Goal: Information Seeking & Learning: Learn about a topic

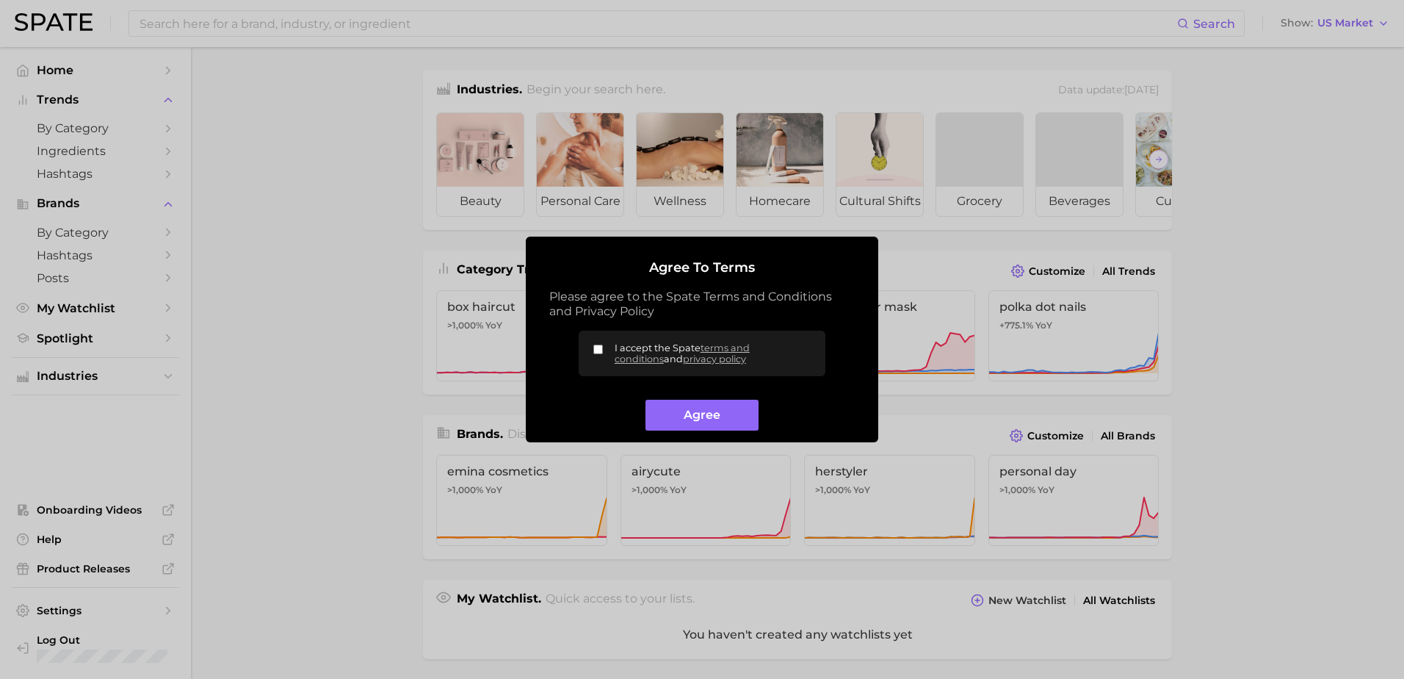
click at [597, 348] on input "I accept the Spate terms and conditions and privacy policy" at bounding box center [598, 349] width 10 height 10
checkbox input "true"
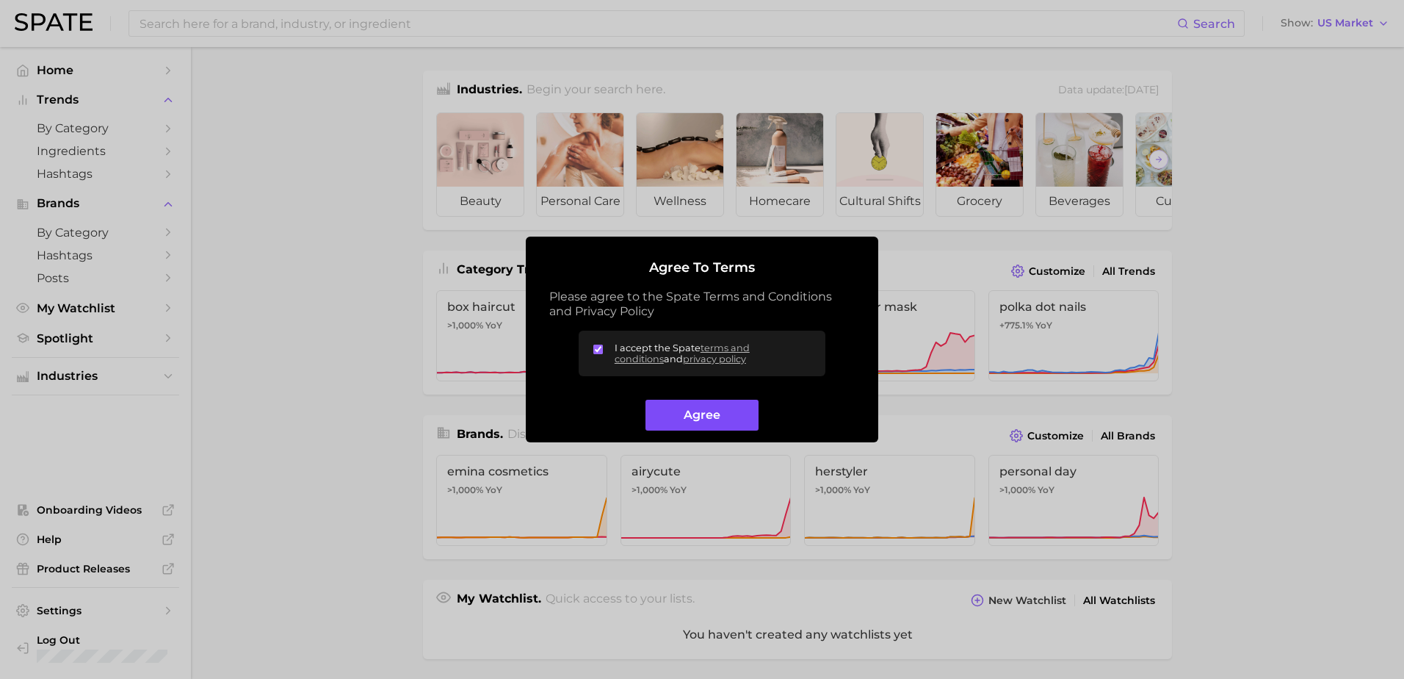
click at [681, 414] on button "Agree" at bounding box center [702, 416] width 112 height 32
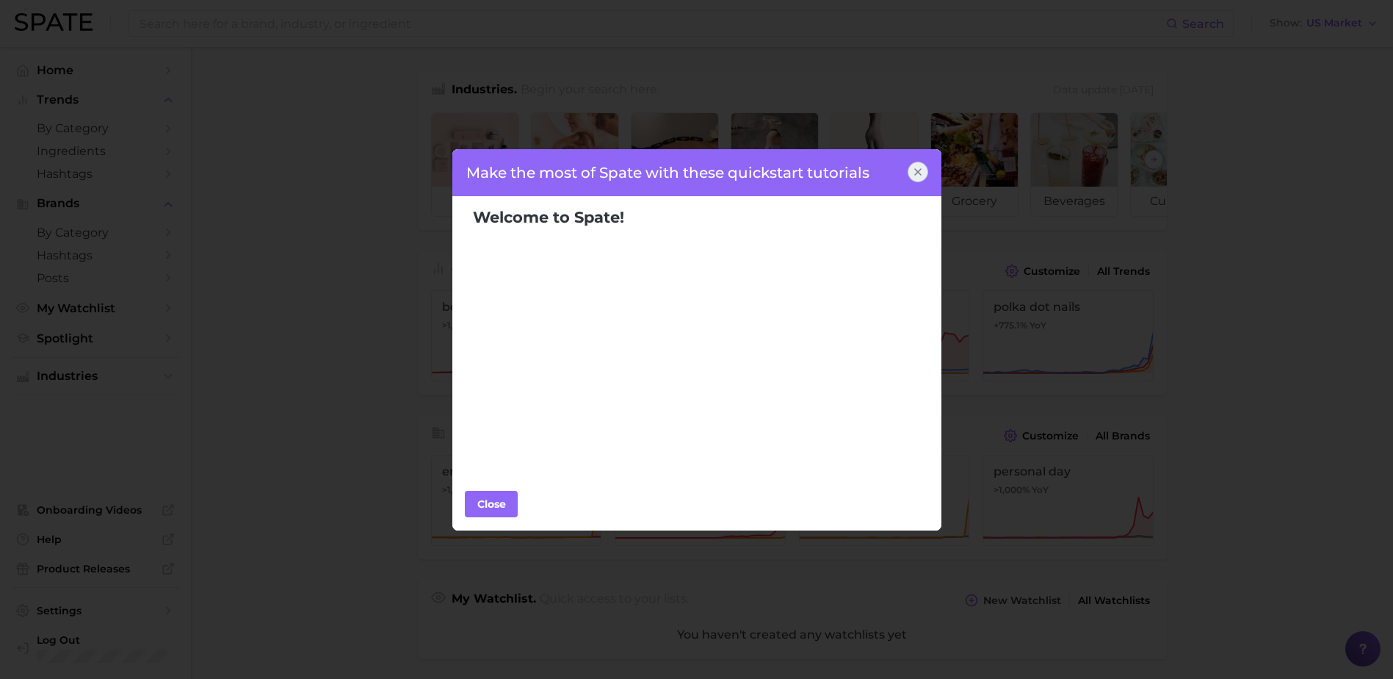
click at [915, 172] on icon at bounding box center [918, 172] width 12 height 12
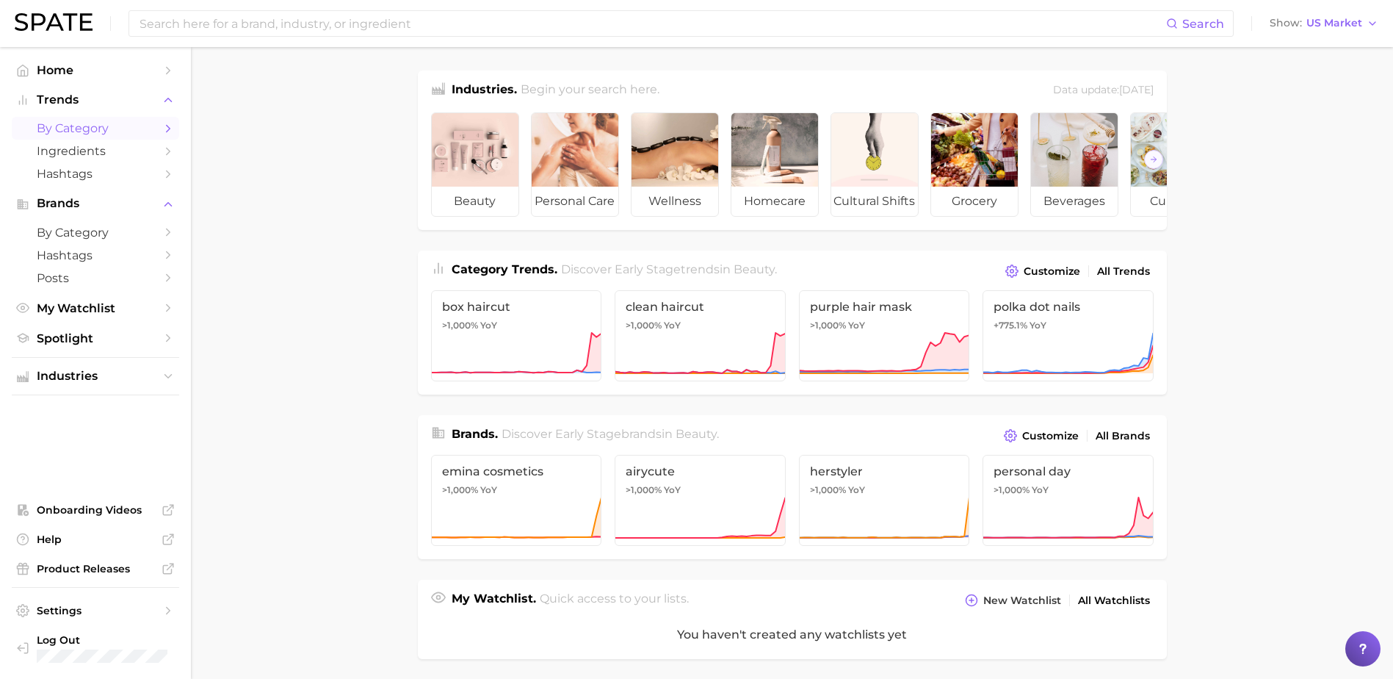
click at [76, 134] on span "by Category" at bounding box center [96, 128] width 118 height 14
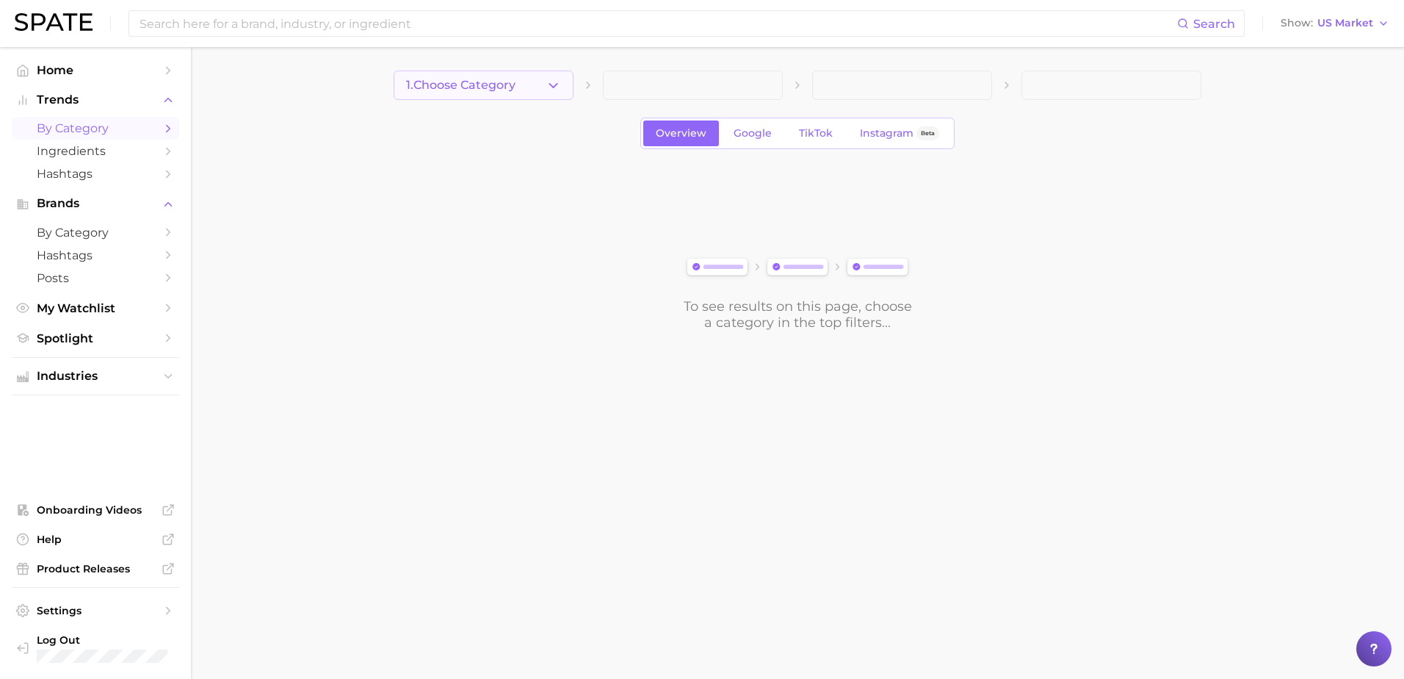
click at [544, 84] on button "1. Choose Category" at bounding box center [484, 85] width 180 height 29
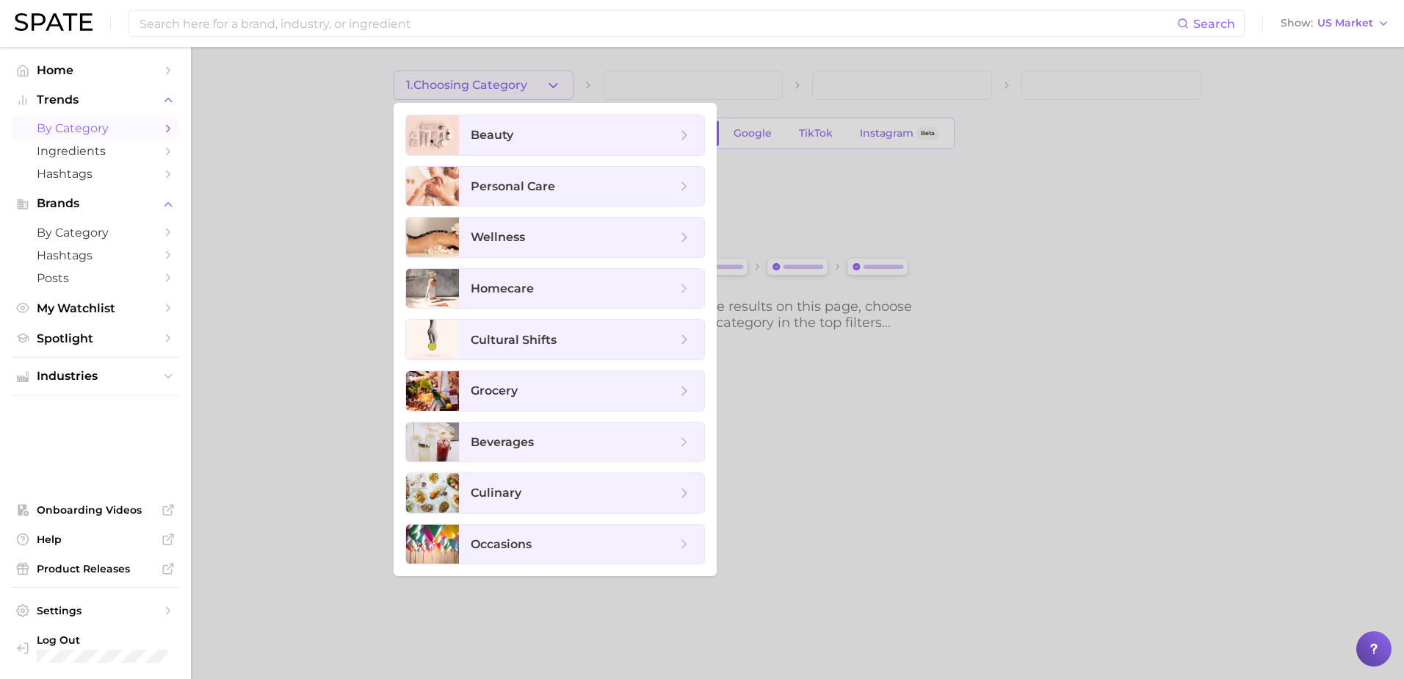
click at [269, 228] on div at bounding box center [702, 339] width 1404 height 679
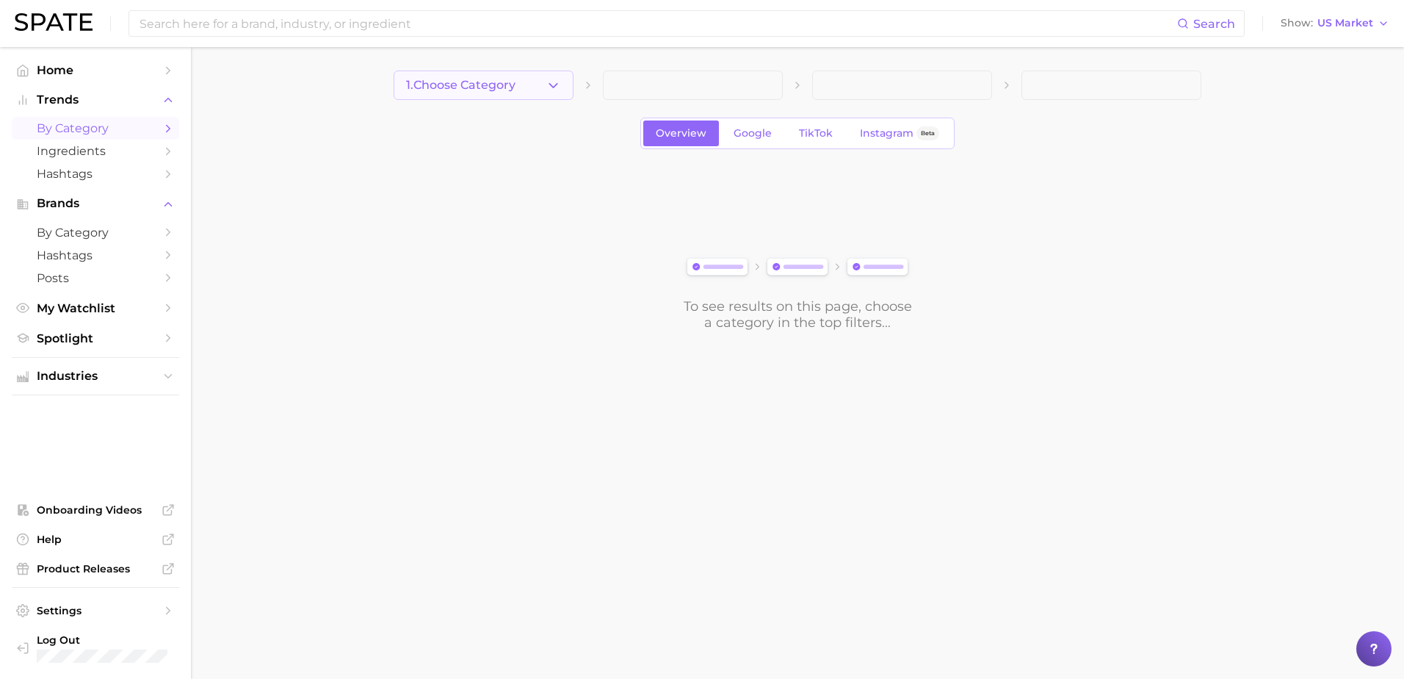
click at [555, 80] on icon "button" at bounding box center [553, 85] width 15 height 15
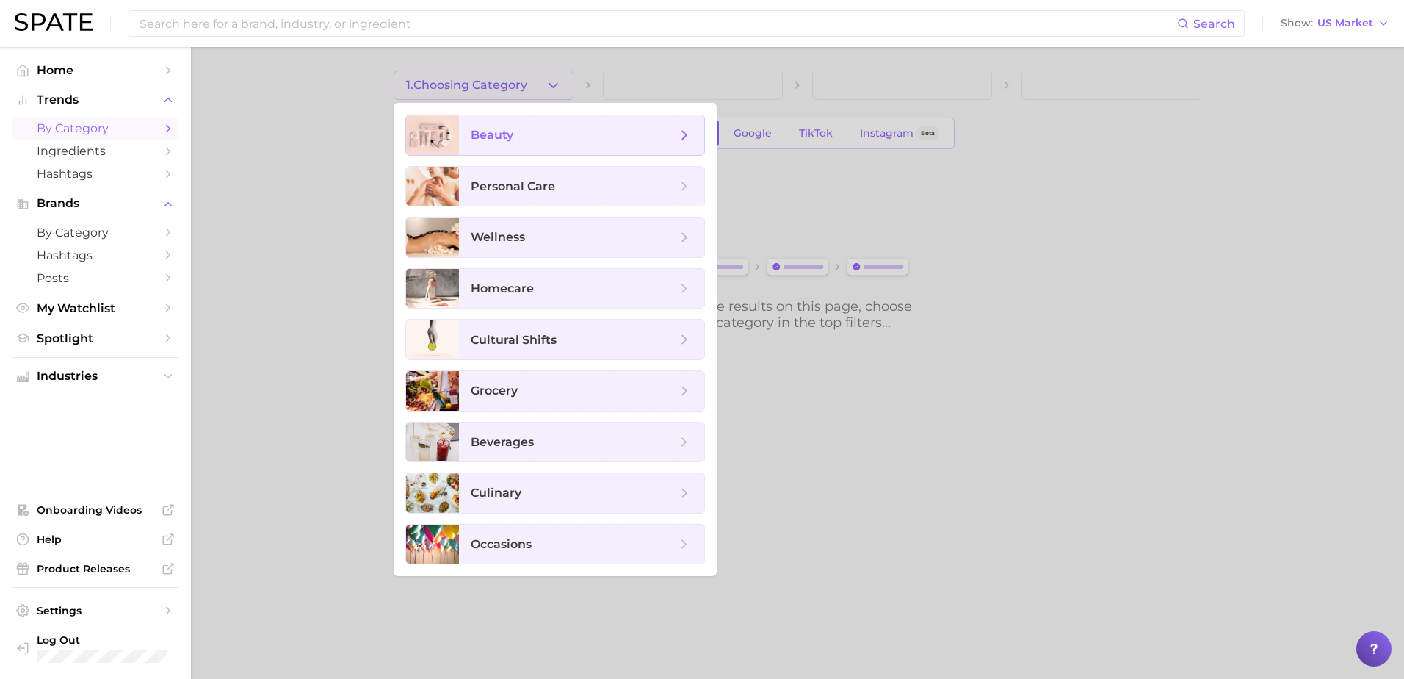
click at [564, 145] on span "beauty" at bounding box center [581, 135] width 245 height 40
